Goal: Task Accomplishment & Management: Use online tool/utility

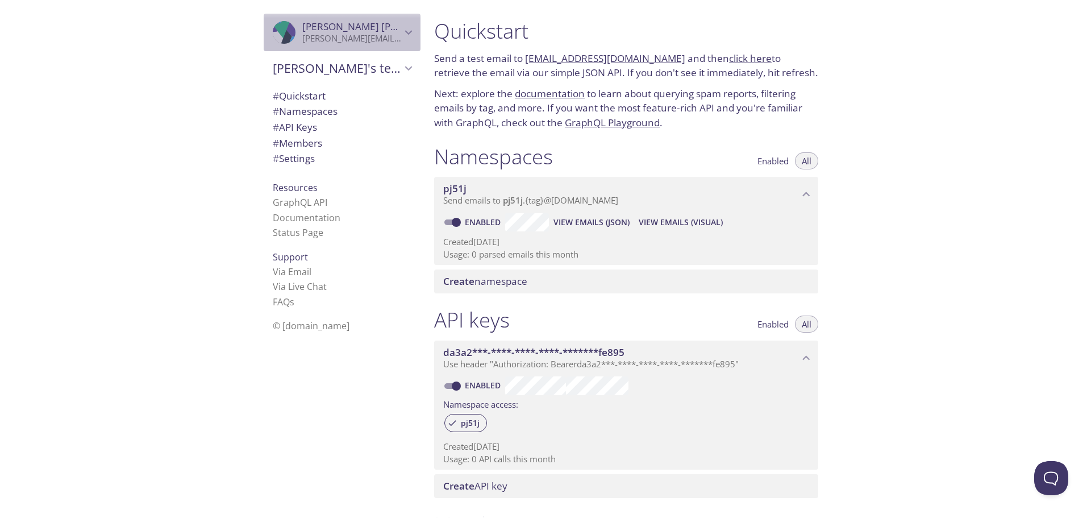
click at [366, 32] on span "[PERSON_NAME]" at bounding box center [351, 26] width 99 height 12
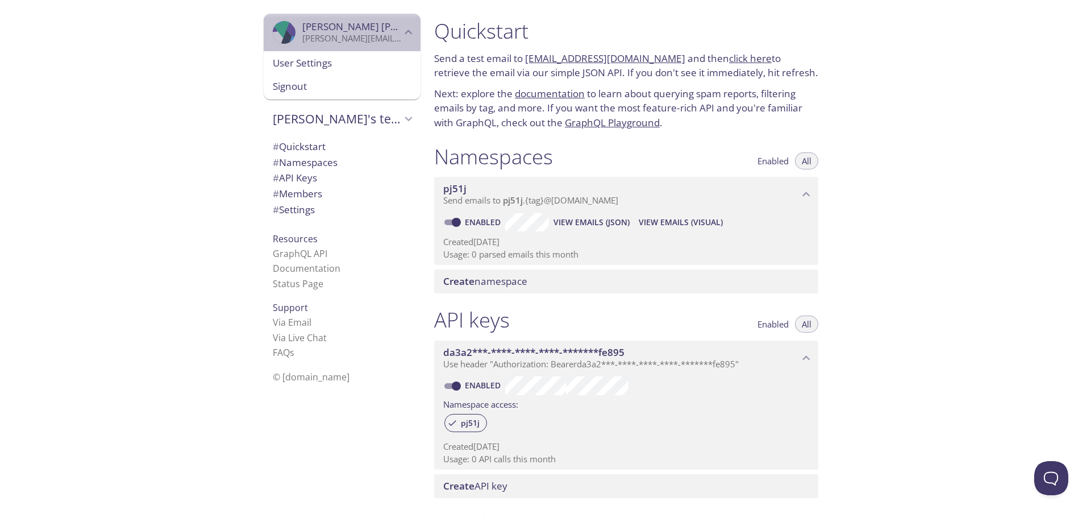
click at [367, 28] on span "[PERSON_NAME]" at bounding box center [351, 26] width 99 height 12
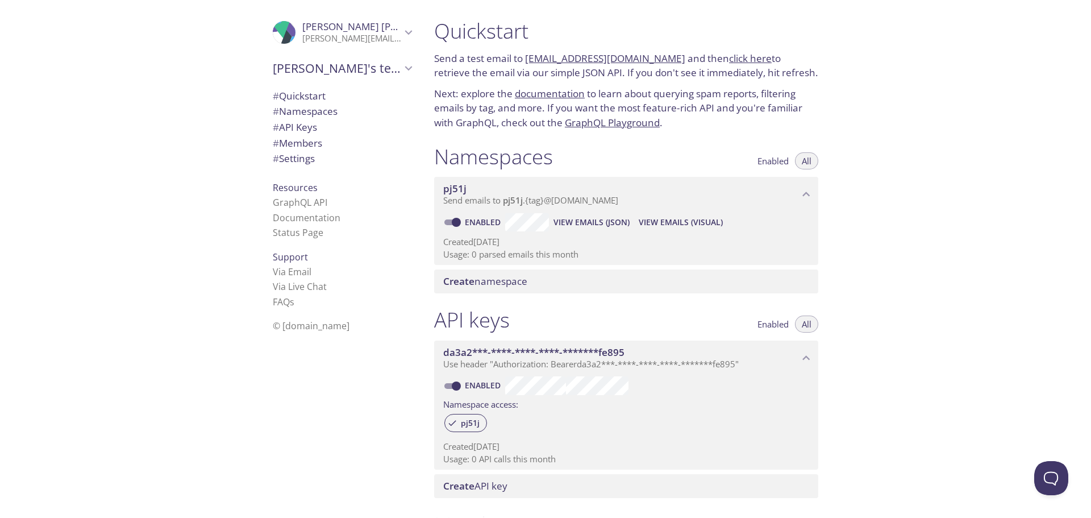
click at [286, 31] on icon "Jakub Horak" at bounding box center [286, 29] width 28 height 15
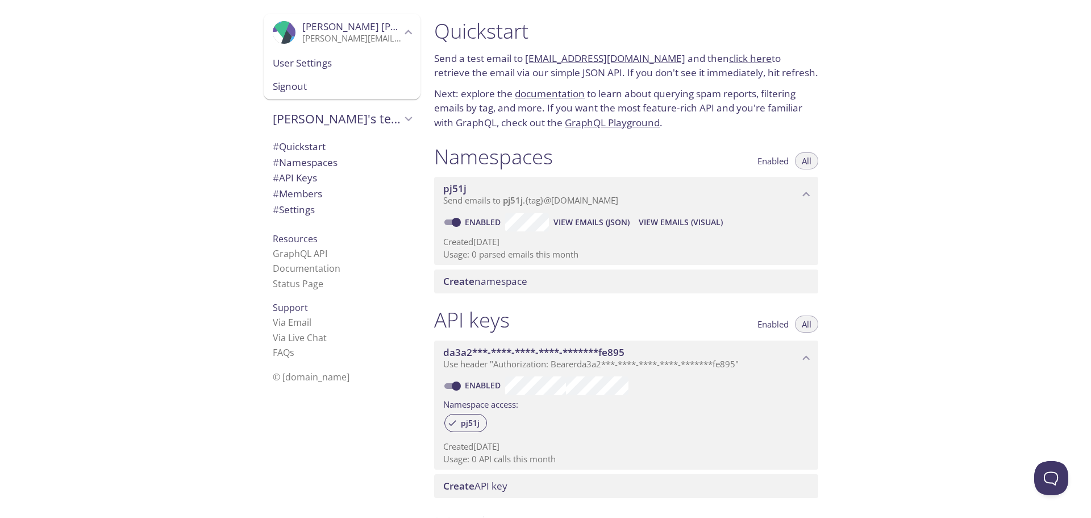
click at [285, 30] on icon "Jakub Horak" at bounding box center [286, 29] width 28 height 15
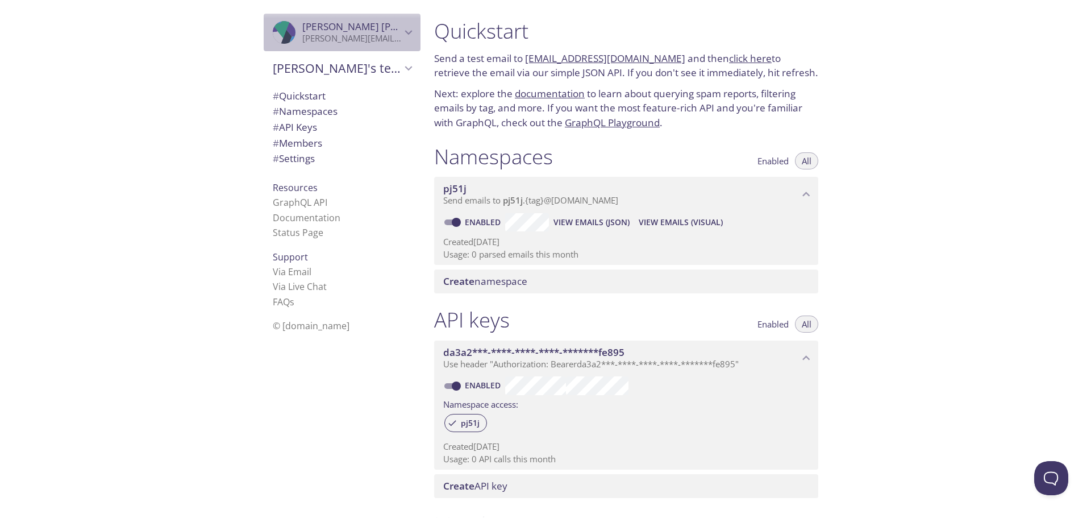
drag, startPoint x: 285, startPoint y: 30, endPoint x: 276, endPoint y: 19, distance: 14.5
click at [284, 28] on icon "Jakub Horak" at bounding box center [286, 29] width 28 height 15
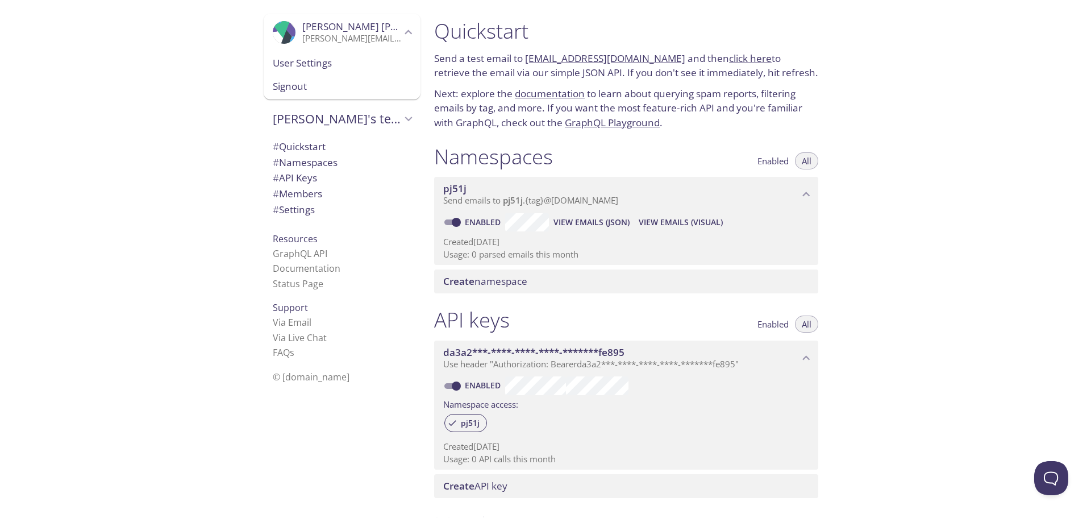
click at [275, 13] on div at bounding box center [545, 9] width 1091 height 18
drag, startPoint x: 661, startPoint y: 57, endPoint x: 528, endPoint y: 53, distance: 133.0
click at [528, 53] on p "Send a test email to [EMAIL_ADDRESS][DOMAIN_NAME] and then click here to retrie…" at bounding box center [626, 65] width 384 height 29
copy link "[EMAIL_ADDRESS][DOMAIN_NAME]"
click at [729, 59] on link "click here" at bounding box center [750, 58] width 43 height 13
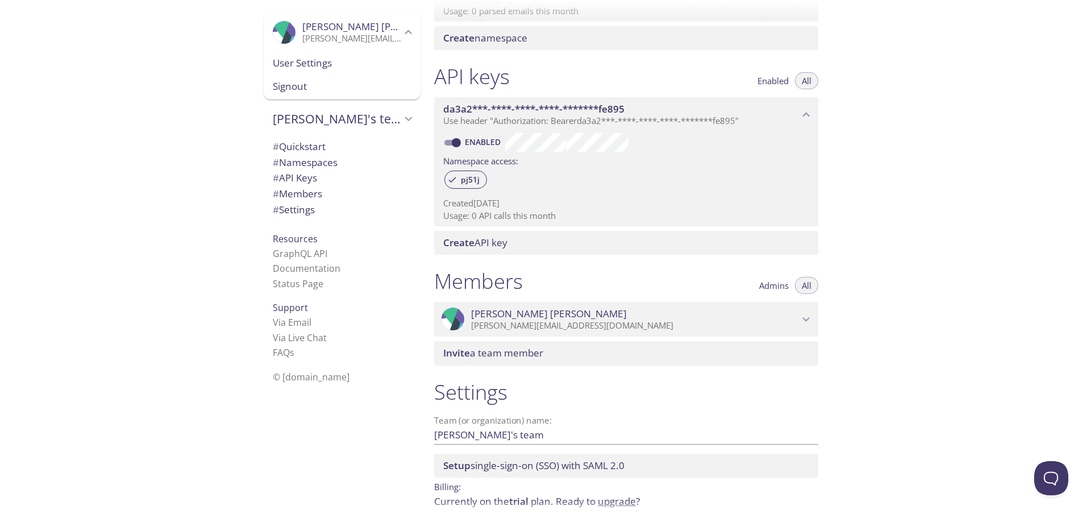
scroll to position [240, 0]
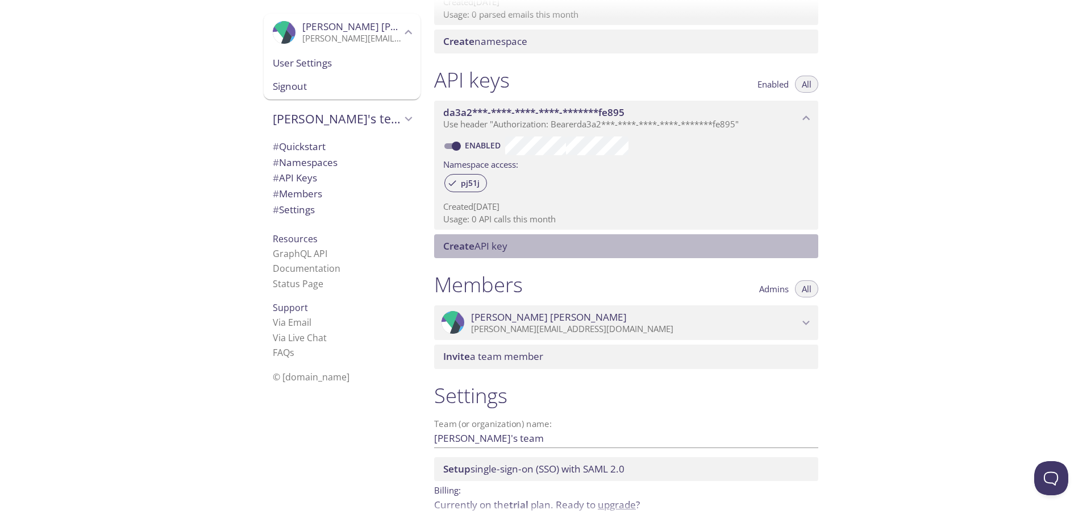
click at [477, 247] on span "Create API key" at bounding box center [475, 245] width 64 height 13
click at [733, 111] on span "da3a2***-****-****-****-*******fe895" at bounding box center [621, 112] width 356 height 12
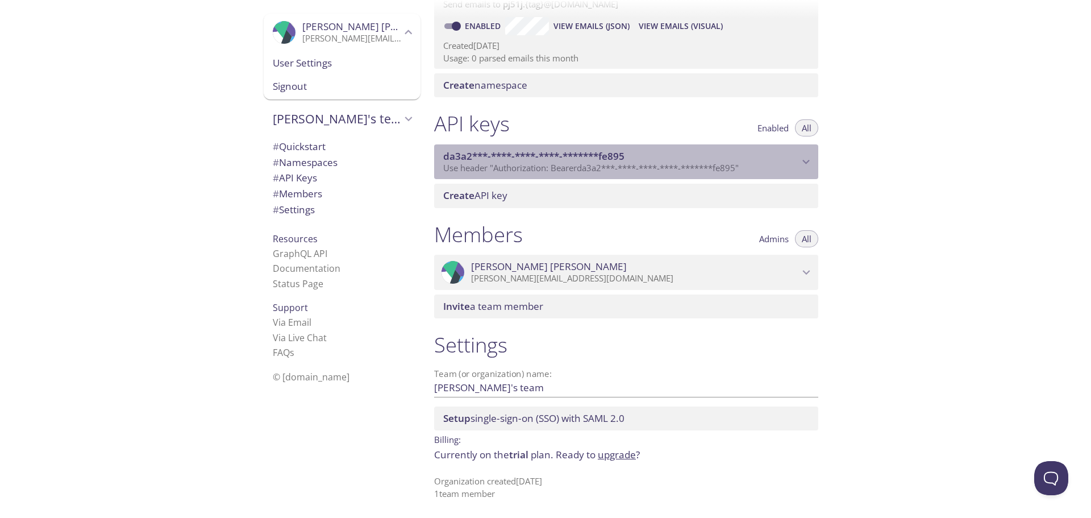
click at [714, 163] on span "Use header "Authorization: Bearer da3a2***-****-****-****-*******fe895 "" at bounding box center [590, 167] width 295 height 11
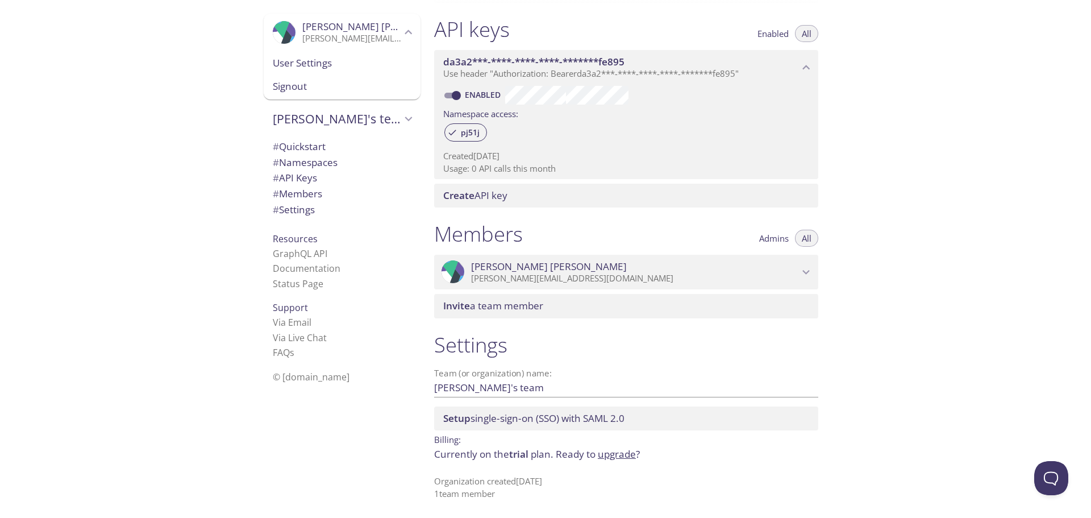
scroll to position [0, 0]
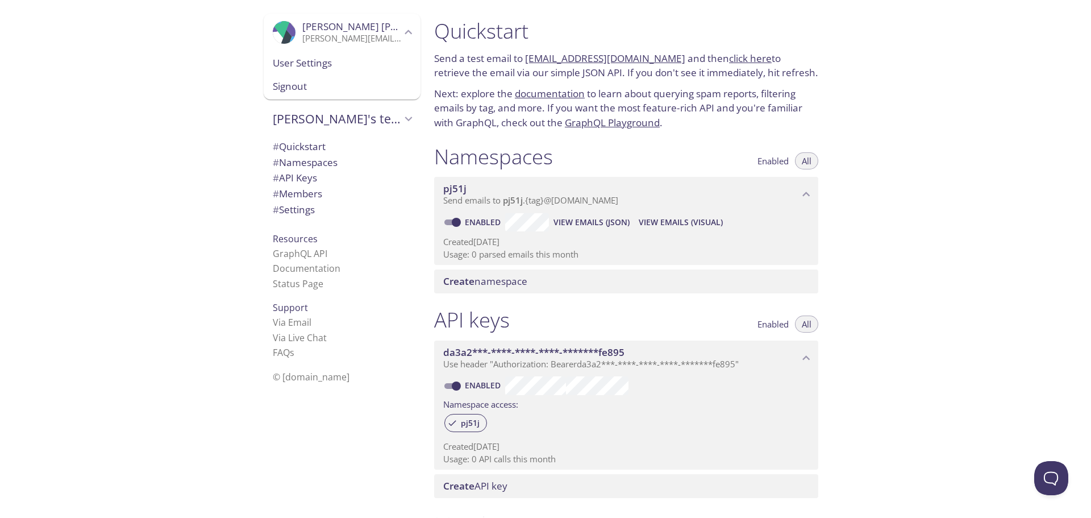
copy link "[EMAIL_ADDRESS][DOMAIN_NAME]"
click at [729, 55] on link "click here" at bounding box center [750, 58] width 43 height 13
copy link "[EMAIL_ADDRESS][DOMAIN_NAME]"
click at [729, 57] on link "click here" at bounding box center [750, 58] width 43 height 13
click at [302, 182] on span "# API Keys" at bounding box center [295, 177] width 44 height 13
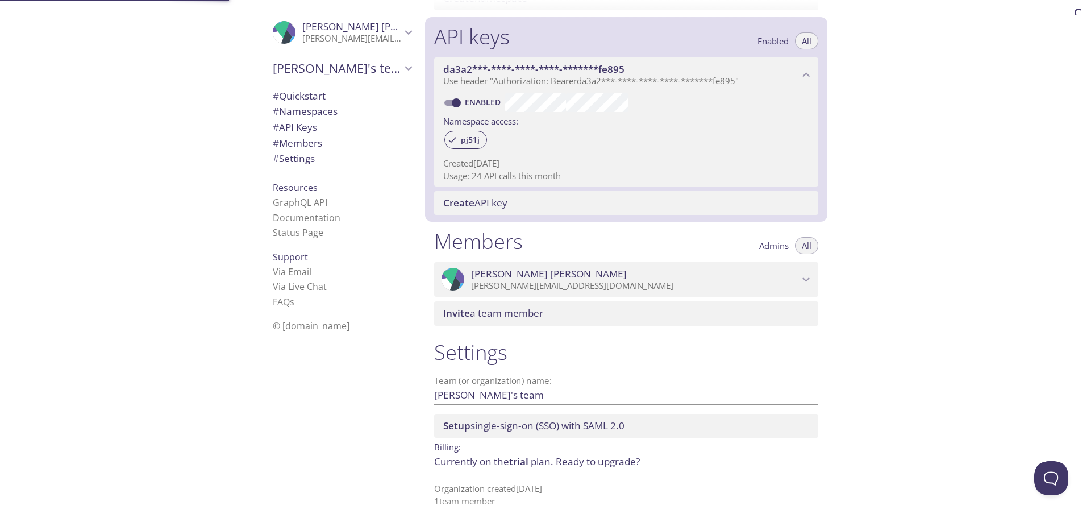
scroll to position [290, 0]
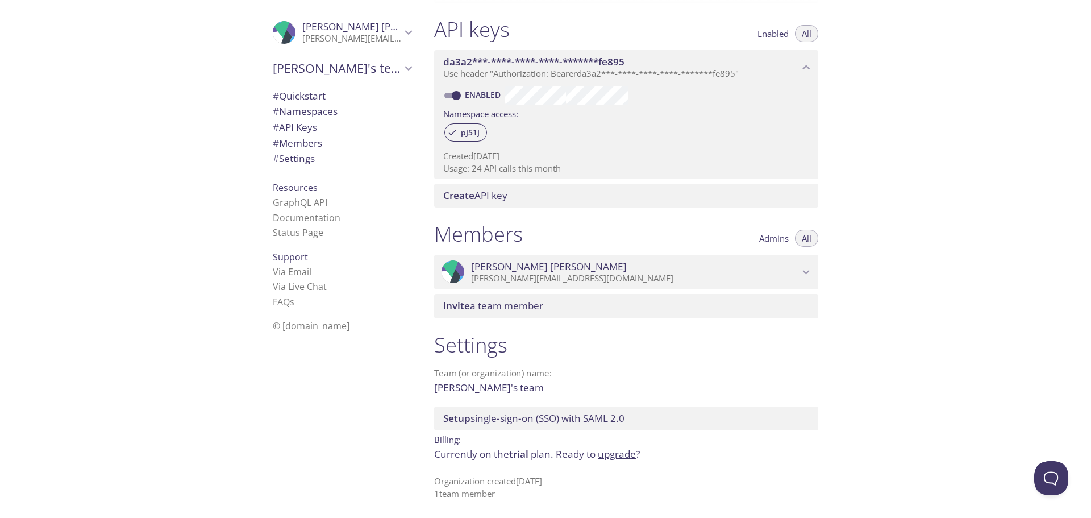
click at [294, 221] on link "Documentation" at bounding box center [307, 217] width 68 height 12
